Goal: Transaction & Acquisition: Purchase product/service

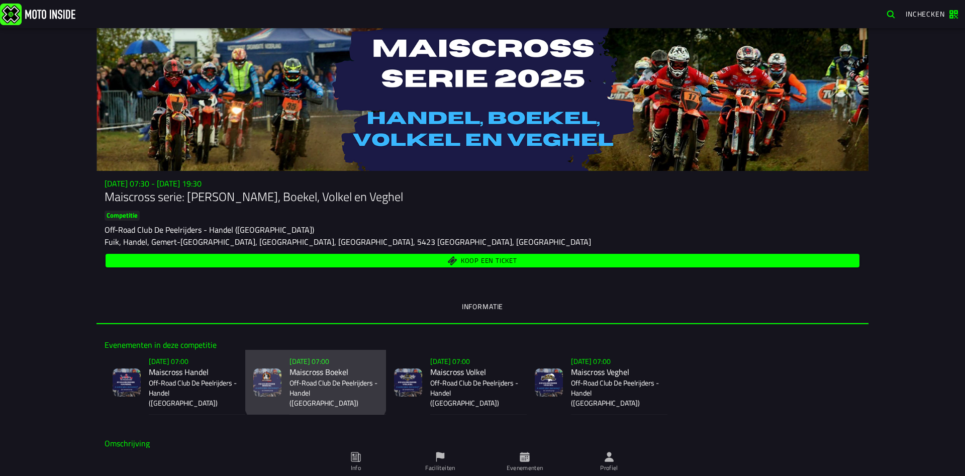
click at [0, 0] on slot "[DATE] 07:00" at bounding box center [0, 0] width 0 height 0
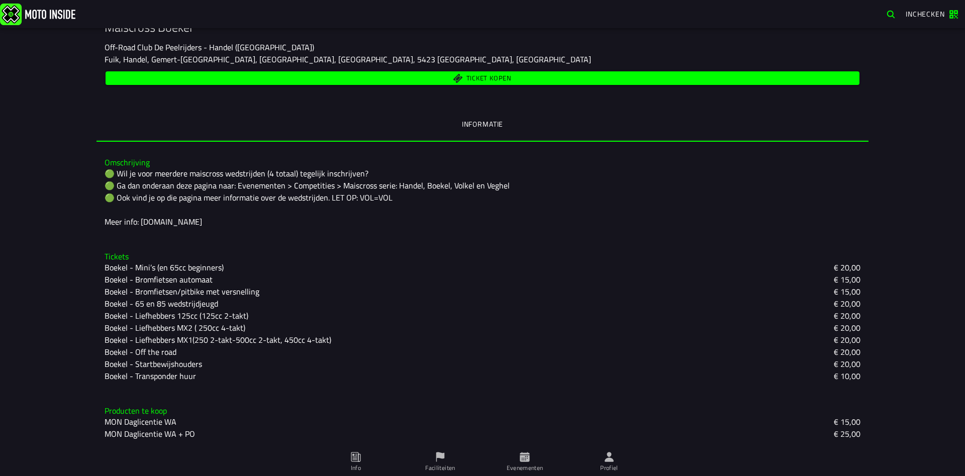
scroll to position [25, 0]
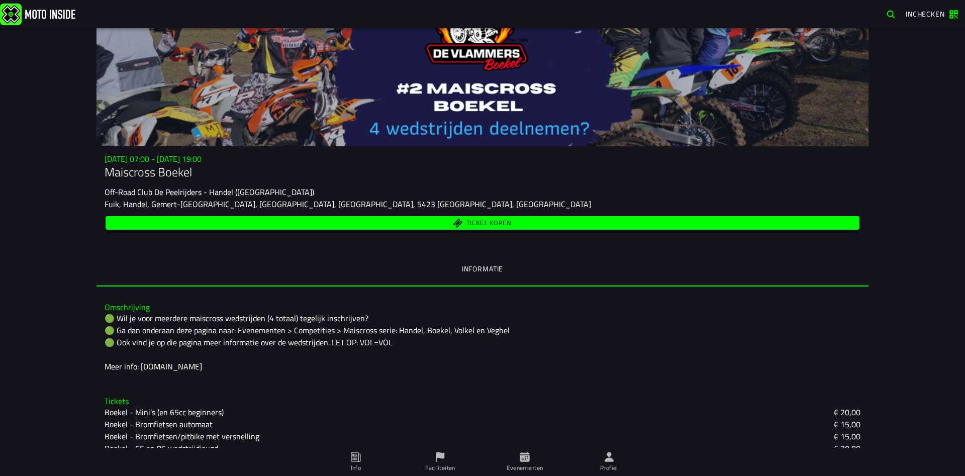
click at [453, 221] on span "Ticket kopen" at bounding box center [483, 223] width 743 height 10
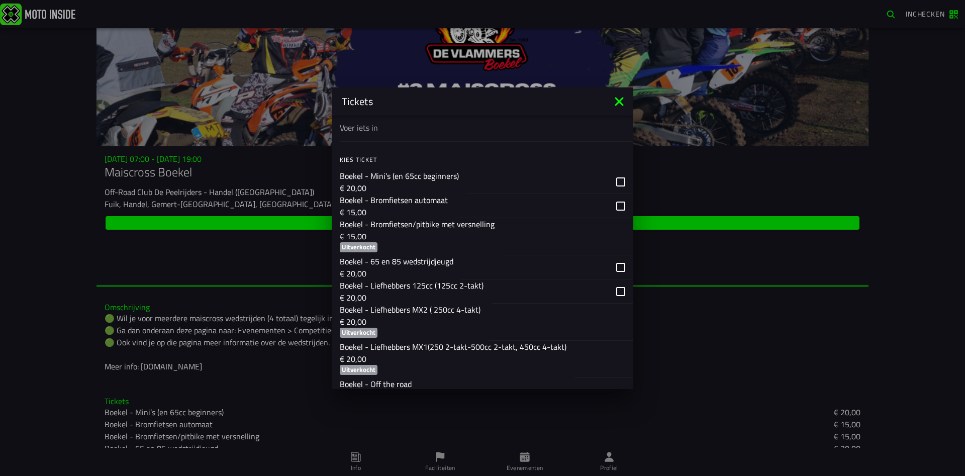
scroll to position [579, 0]
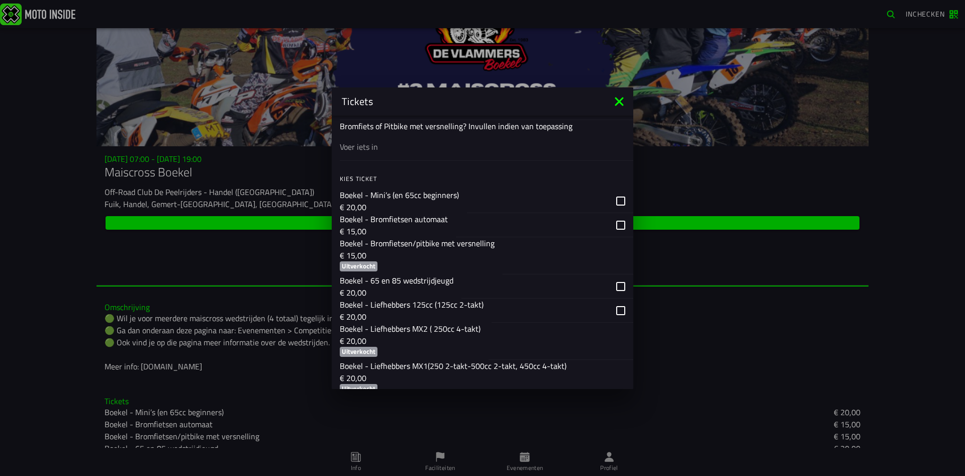
click at [616, 102] on icon at bounding box center [619, 102] width 16 height 16
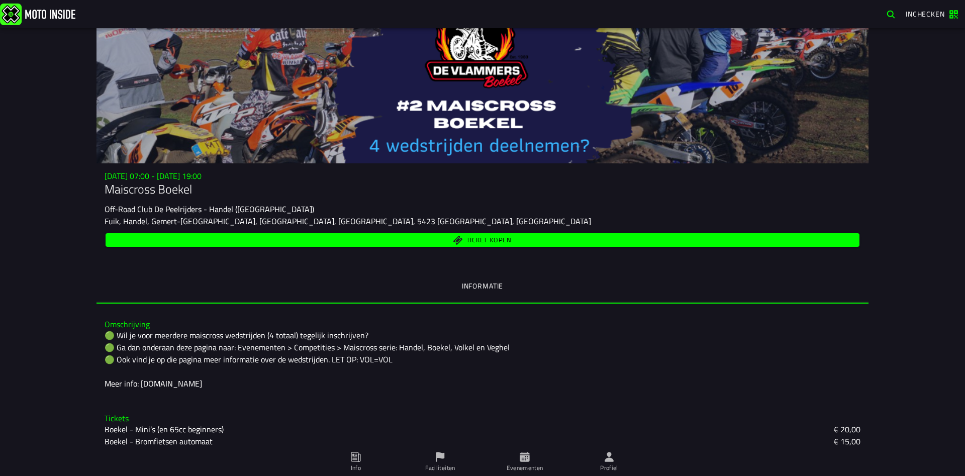
scroll to position [0, 0]
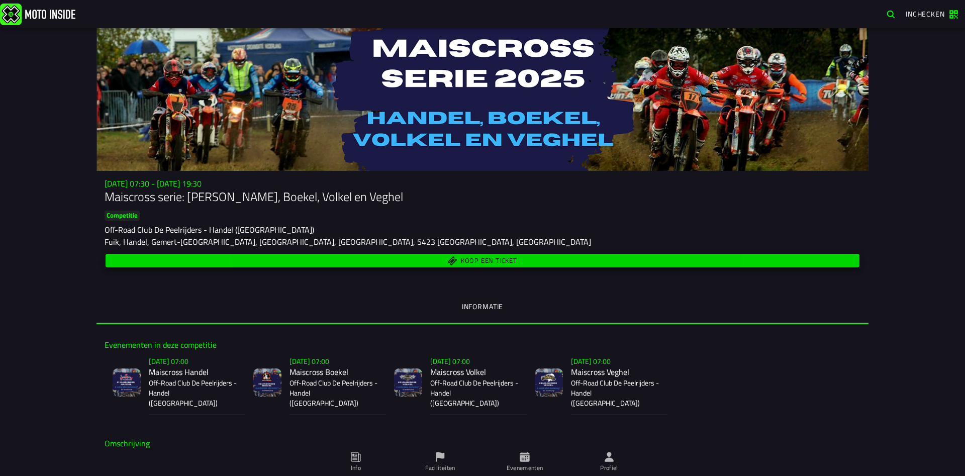
click at [466, 260] on span "Koop een ticket" at bounding box center [489, 260] width 56 height 7
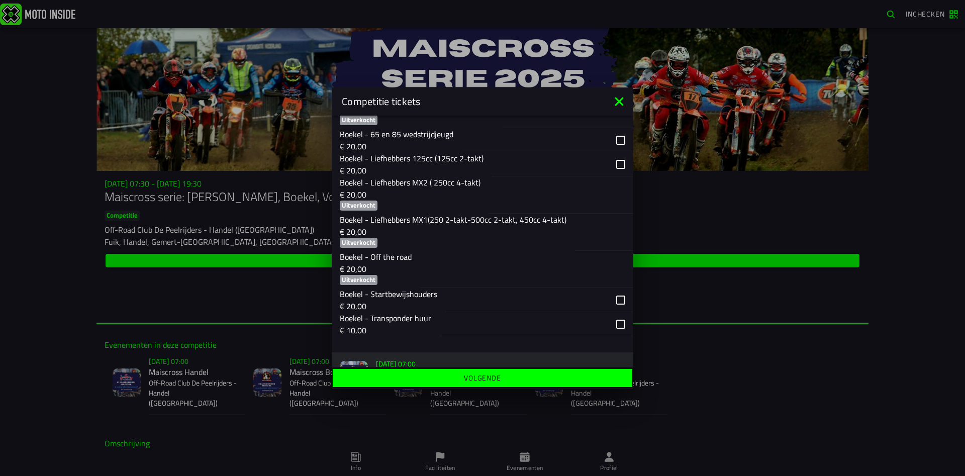
scroll to position [696, 0]
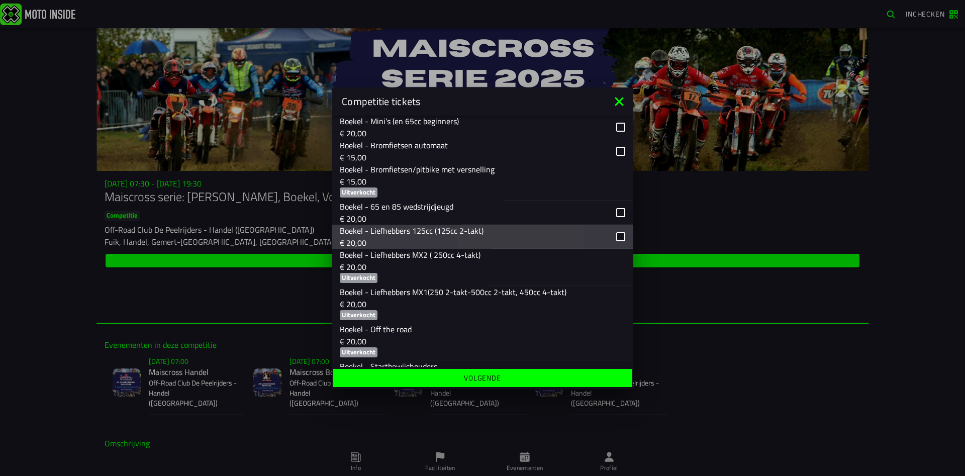
click at [624, 239] on div "button" at bounding box center [563, 237] width 142 height 24
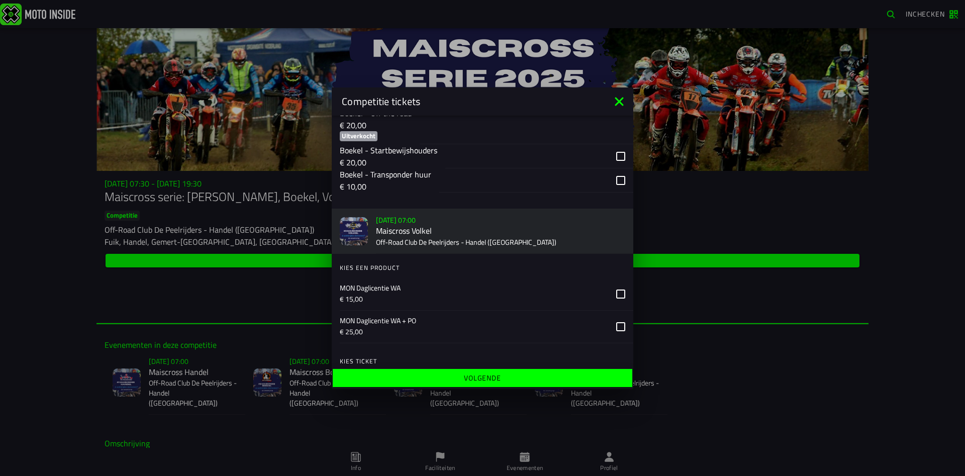
scroll to position [914, 0]
click at [0, 0] on slot "Volgende" at bounding box center [0, 0] width 0 height 0
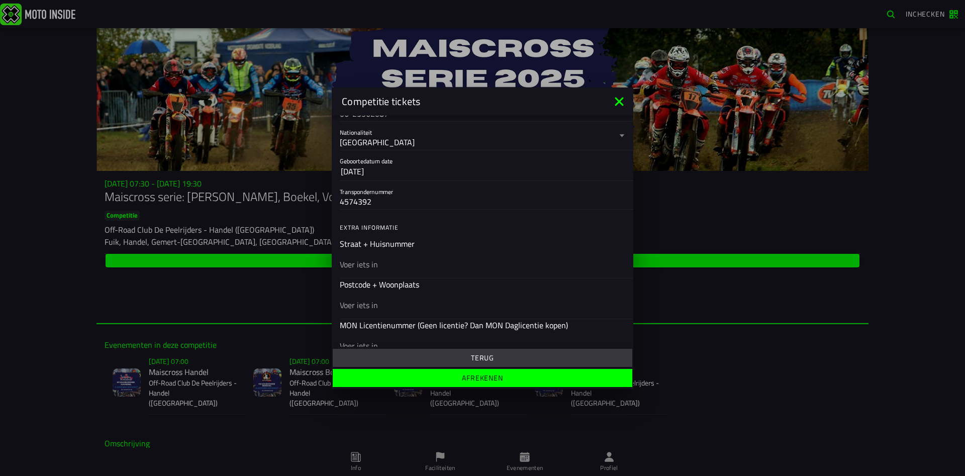
scroll to position [290, 0]
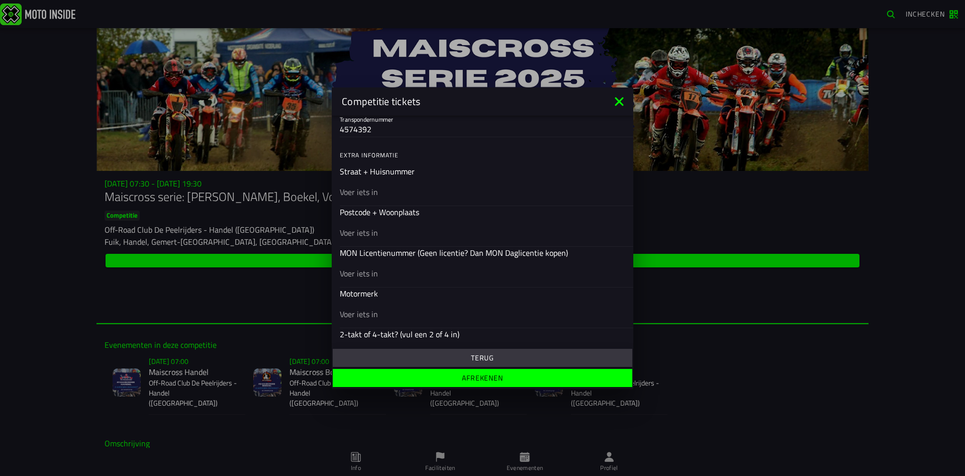
click at [414, 195] on input "text" at bounding box center [483, 192] width 286 height 12
type input "daandelendennen 8"
type input "6"
type input "5428 NP venhorst"
click at [444, 278] on input "text" at bounding box center [483, 273] width 286 height 12
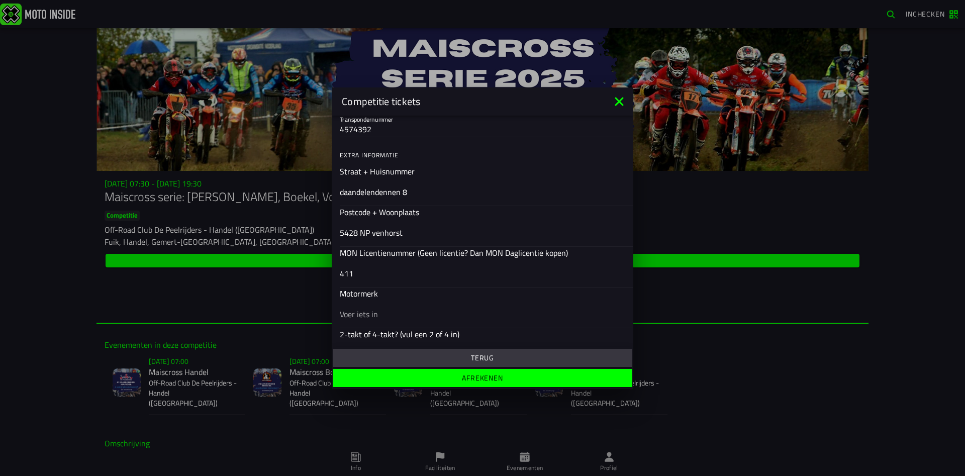
type input "411"
click at [413, 312] on input "text" at bounding box center [483, 314] width 286 height 12
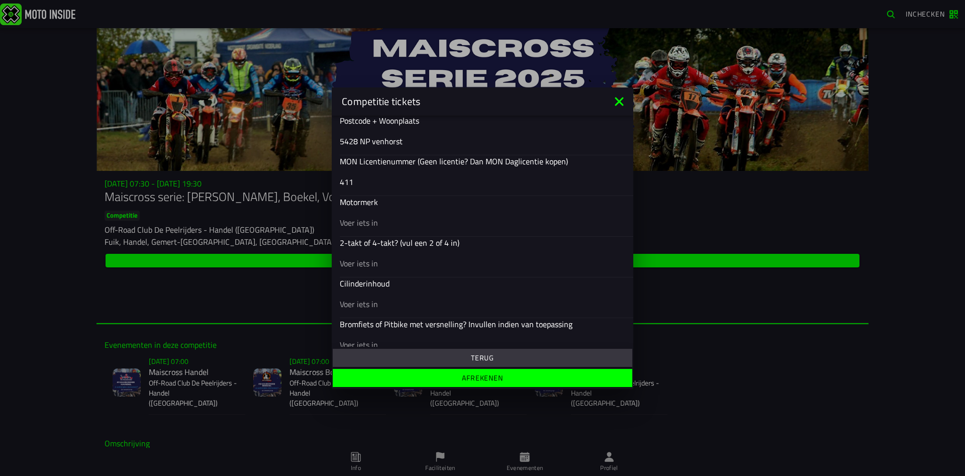
scroll to position [397, 0]
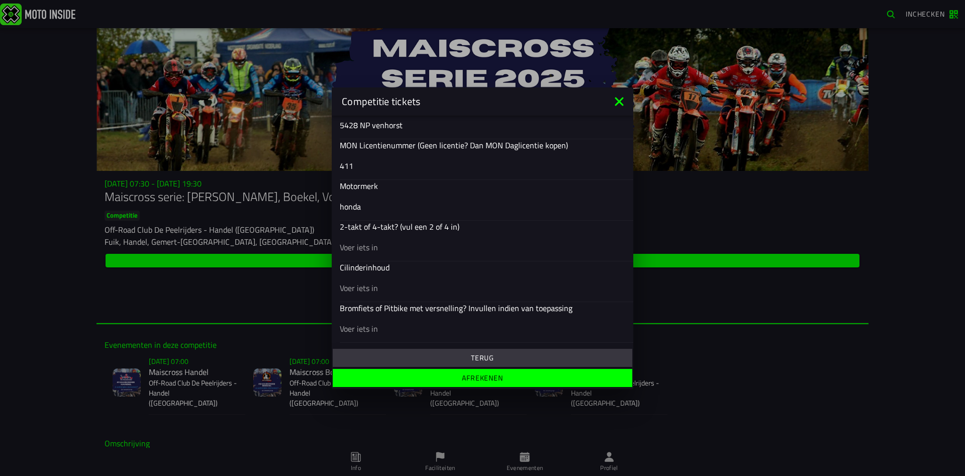
type input "honda"
type input "2"
type input "4"
click at [413, 286] on input "text" at bounding box center [483, 288] width 286 height 12
type input "450"
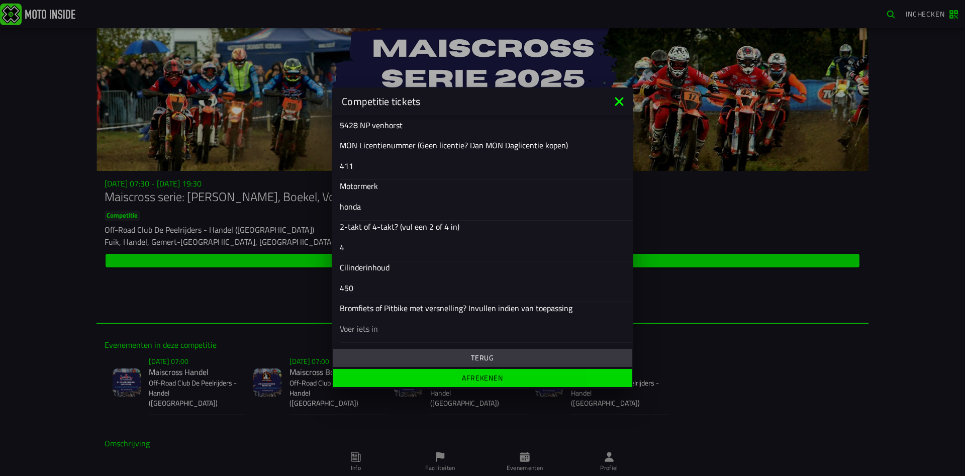
click at [0, 0] on slot "Afrekenen" at bounding box center [0, 0] width 0 height 0
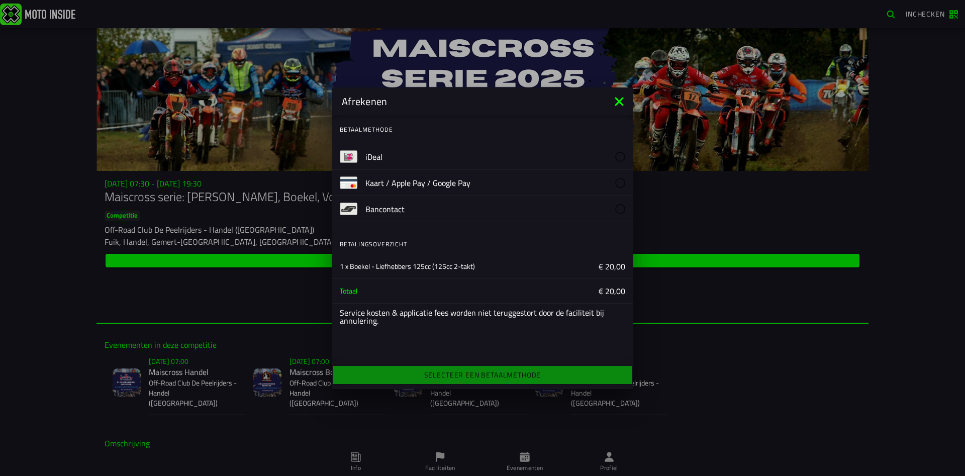
click at [618, 100] on icon at bounding box center [619, 101] width 9 height 9
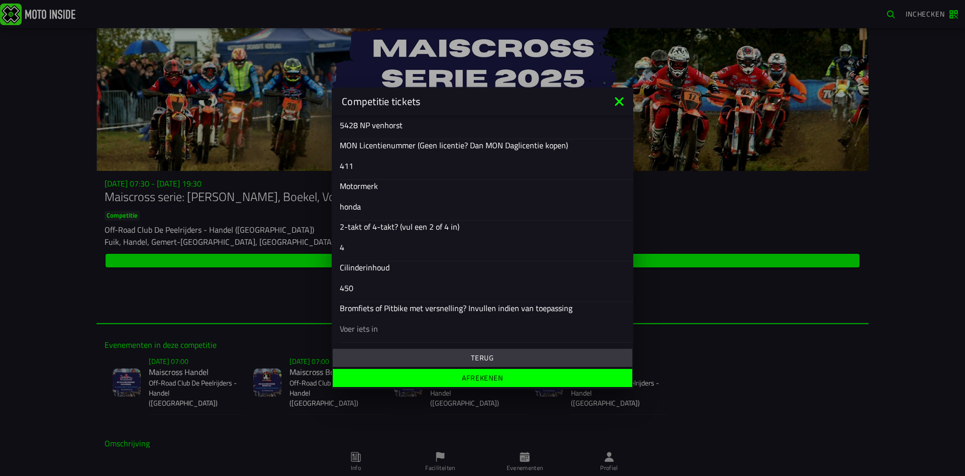
click at [618, 100] on icon at bounding box center [619, 101] width 9 height 9
